Goal: Obtain resource: Download file/media

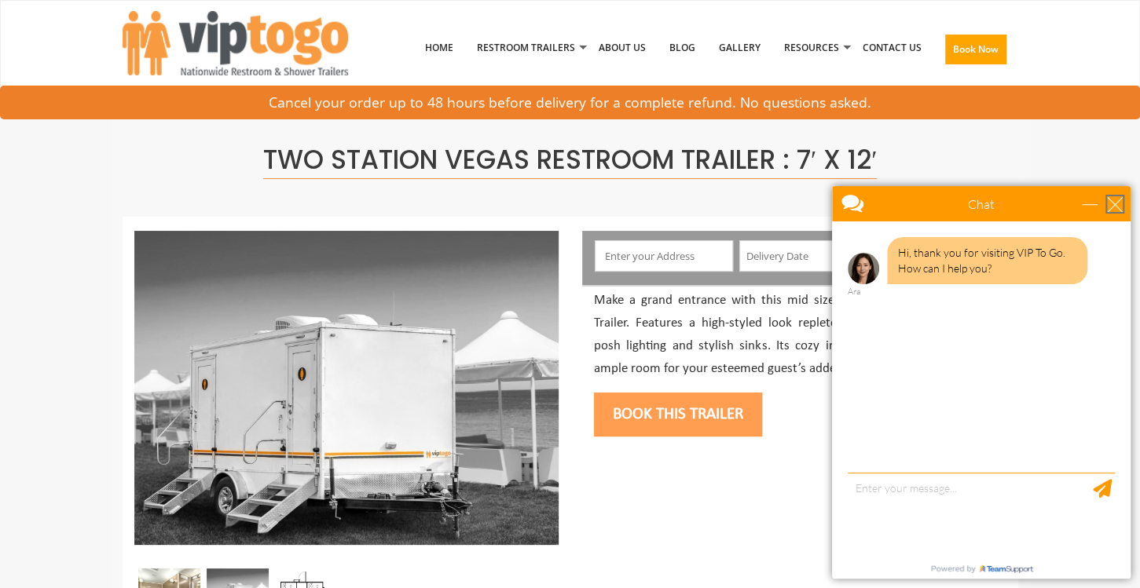
click at [1122, 210] on div "close" at bounding box center [1115, 204] width 16 height 16
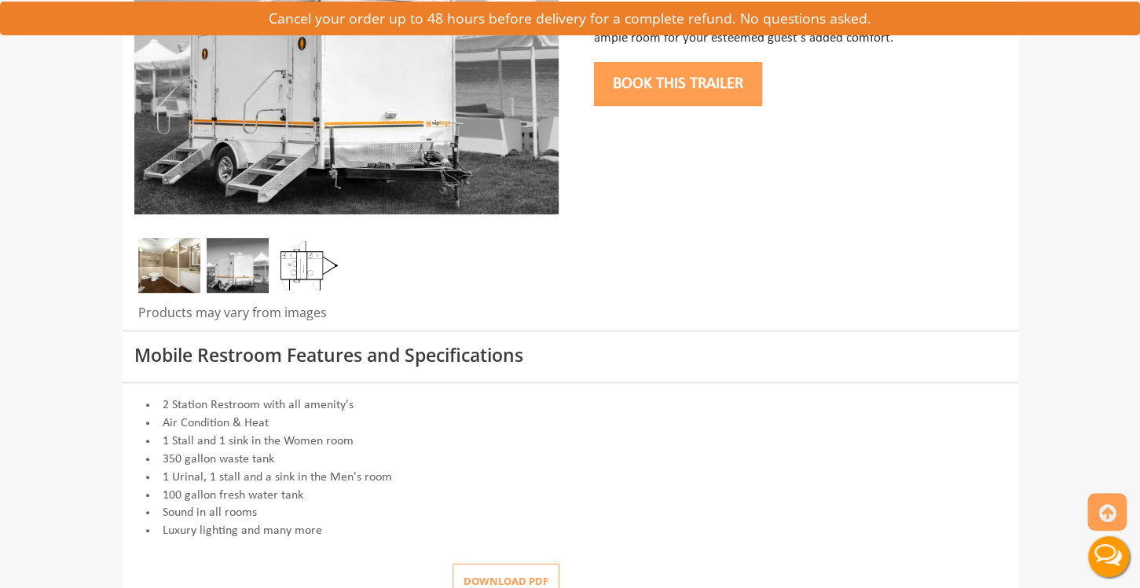
scroll to position [414, 0]
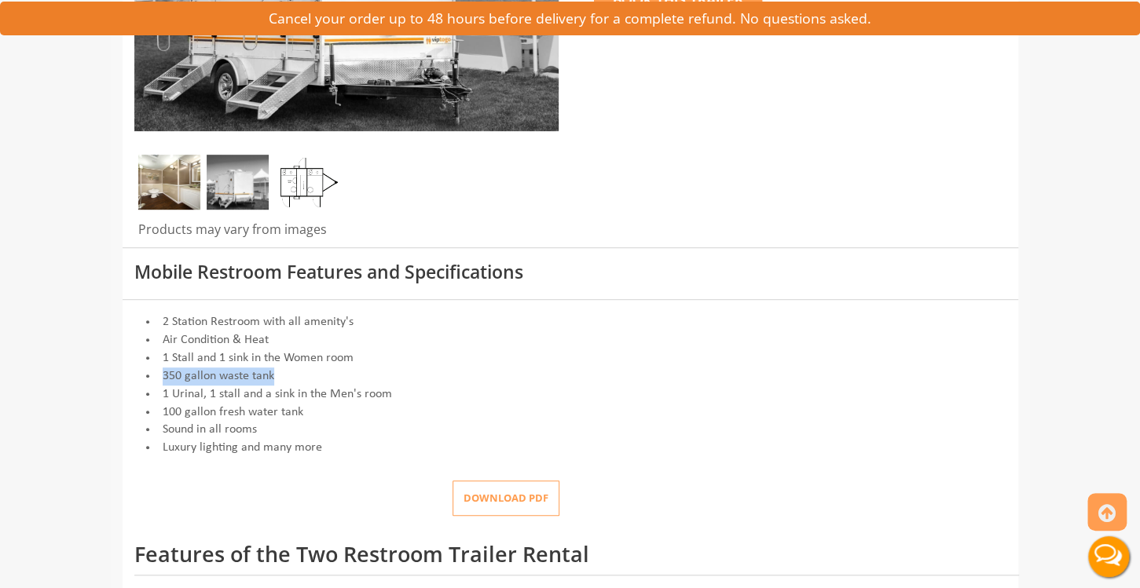
drag, startPoint x: 269, startPoint y: 379, endPoint x: 154, endPoint y: 380, distance: 115.5
click at [154, 380] on li "350 gallon waste tank" at bounding box center [570, 377] width 872 height 18
drag, startPoint x: 167, startPoint y: 415, endPoint x: 313, endPoint y: 416, distance: 146.1
click at [313, 416] on li "100 gallon fresh water tank" at bounding box center [570, 413] width 872 height 18
click at [306, 422] on li "100 gallon fresh water tank" at bounding box center [570, 413] width 872 height 18
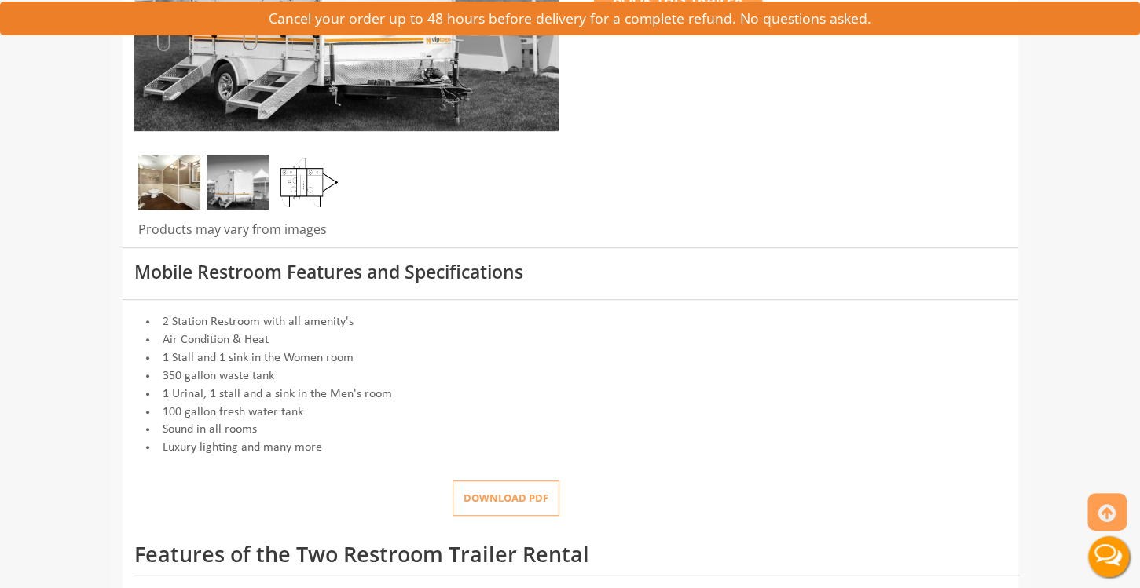
drag, startPoint x: 302, startPoint y: 413, endPoint x: 156, endPoint y: 416, distance: 146.9
click at [156, 416] on li "100 gallon fresh water tank" at bounding box center [570, 413] width 872 height 18
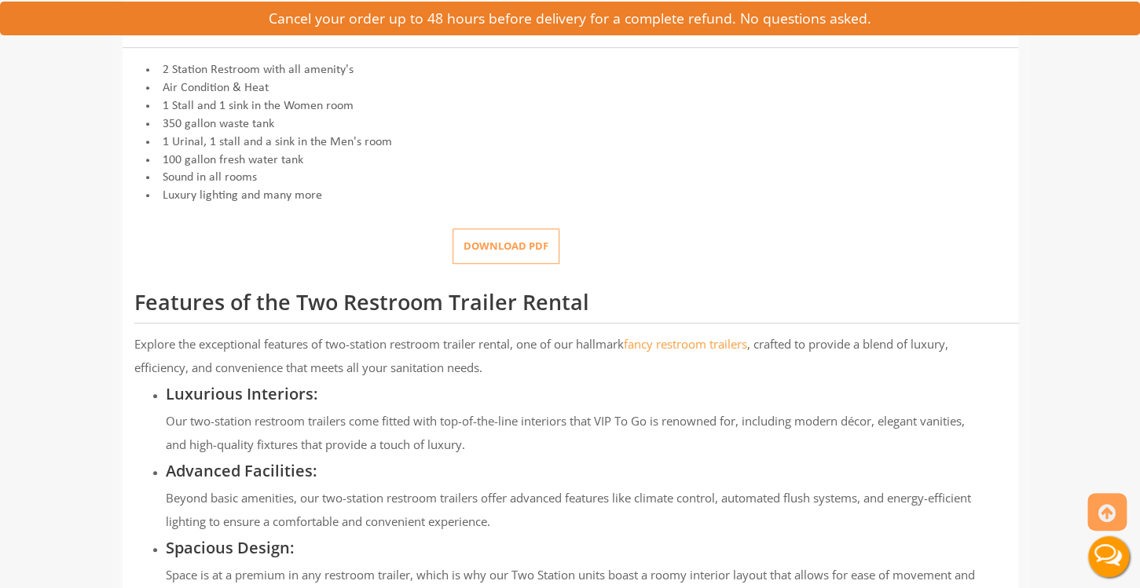
scroll to position [579, 0]
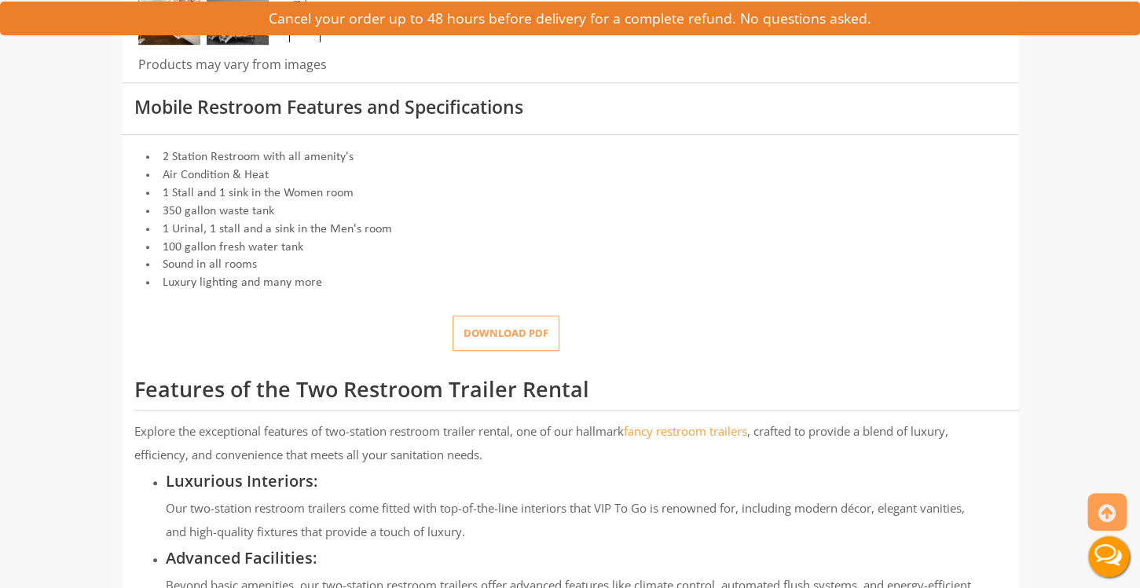
click at [511, 341] on button "Download pdf" at bounding box center [505, 333] width 107 height 35
